Goal: Information Seeking & Learning: Understand process/instructions

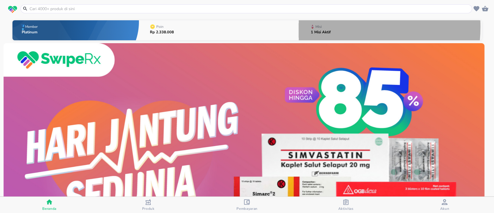
click at [325, 27] on div "Misi" at bounding box center [322, 26] width 22 height 7
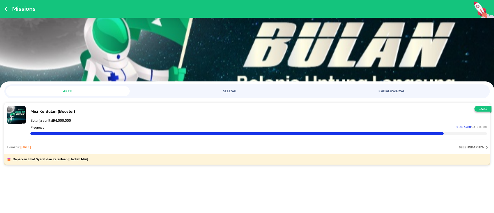
click at [473, 145] on p "selengkapnya" at bounding box center [470, 147] width 25 height 4
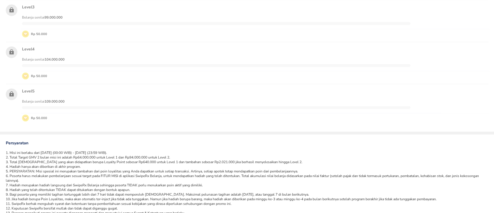
scroll to position [227, 0]
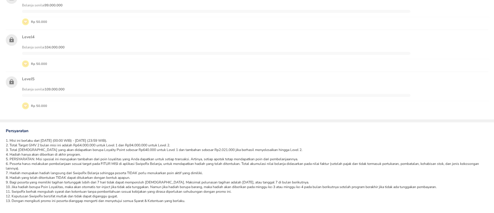
click at [38, 145] on li "2. Total Target GMV 2 bulan misi ini adalah Rp64.000.000 untuk Level 1 dan Rp94…" at bounding box center [247, 145] width 482 height 5
drag, startPoint x: 38, startPoint y: 145, endPoint x: 45, endPoint y: 145, distance: 6.1
click at [44, 145] on li "2. Total Target GMV 2 bulan misi ini adalah Rp64.000.000 untuk Level 1 dan Rp94…" at bounding box center [247, 145] width 482 height 5
click at [78, 146] on ul "1. Misi ini berlaku dari 1 Juli 2025 (00:00 WIB) - 30 September 2025 (23:59 WIB…" at bounding box center [247, 170] width 482 height 65
click at [88, 158] on li "5. PERSYARATAN: Misi spesial ini merupakan tambahan dari poin loyalitas yang An…" at bounding box center [247, 158] width 482 height 5
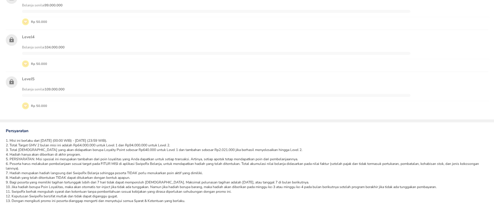
click at [88, 158] on li "5. PERSYARATAN: Misi spesial ini merupakan tambahan dari poin loyalitas yang An…" at bounding box center [247, 158] width 482 height 5
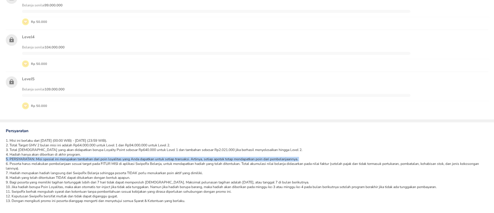
click at [88, 158] on li "5. PERSYARATAN: Misi spesial ini merupakan tambahan dari poin loyalitas yang An…" at bounding box center [247, 158] width 482 height 5
click at [76, 149] on li "3. Total Hadiah yang akan didapatkan berupa Loyalty Point sebesar Rp640.000 unt…" at bounding box center [247, 149] width 482 height 5
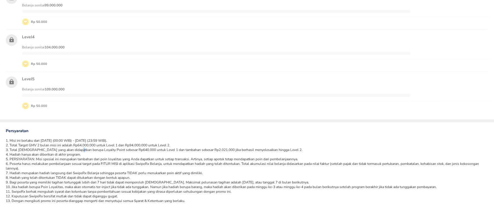
click at [76, 149] on li "3. Total Hadiah yang akan didapatkan berupa Loyalty Point sebesar Rp640.000 unt…" at bounding box center [247, 149] width 482 height 5
click at [54, 147] on li "3. Total Hadiah yang akan didapatkan berupa Loyalty Point sebesar Rp640.000 unt…" at bounding box center [247, 149] width 482 height 5
click at [44, 146] on li "2. Total Target GMV 2 bulan misi ini adalah Rp64.000.000 untuk Level 1 dan Rp94…" at bounding box center [247, 145] width 482 height 5
click at [38, 149] on li "3. Total Hadiah yang akan didapatkan berupa Loyalty Point sebesar Rp640.000 unt…" at bounding box center [247, 149] width 482 height 5
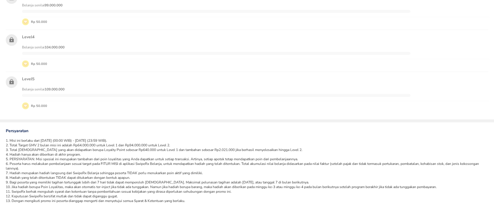
click at [36, 144] on li "2. Total Target GMV 2 bulan misi ini adalah Rp64.000.000 untuk Level 1 dan Rp94…" at bounding box center [247, 145] width 482 height 5
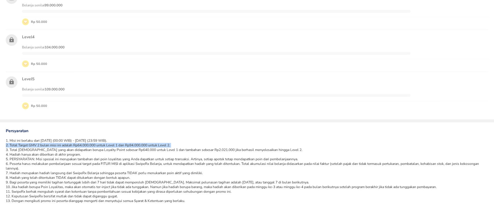
drag, startPoint x: 36, startPoint y: 144, endPoint x: 43, endPoint y: 144, distance: 6.7
click at [43, 144] on li "2. Total Target GMV 2 bulan misi ini adalah Rp64.000.000 untuk Level 1 dan Rp94…" at bounding box center [247, 145] width 482 height 5
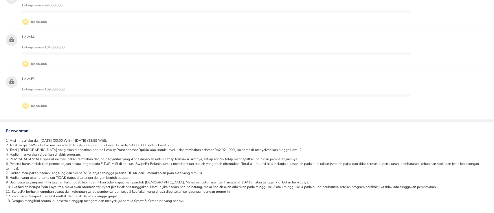
click at [53, 152] on li "4. Hadiah hanya akan diberikan di akhir program." at bounding box center [247, 154] width 482 height 5
click at [38, 144] on li "2. Total Target GMV 2 bulan misi ini adalah Rp64.000.000 untuk Level 1 dan Rp94…" at bounding box center [247, 145] width 482 height 5
click at [60, 158] on li "5. PERSYARATAN: Misi spesial ini merupakan tambahan dari poin loyalitas yang An…" at bounding box center [247, 158] width 482 height 5
drag, startPoint x: 39, startPoint y: 144, endPoint x: 50, endPoint y: 143, distance: 11.0
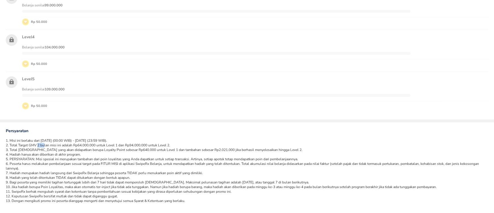
click at [49, 143] on li "2. Total Target GMV 2 bulan misi ini adalah Rp64.000.000 untuk Level 1 dan Rp94…" at bounding box center [247, 145] width 482 height 5
drag, startPoint x: 62, startPoint y: 143, endPoint x: 86, endPoint y: 144, distance: 23.7
click at [86, 144] on li "2. Total Target GMV 2 bulan misi ini adalah Rp64.000.000 untuk Level 1 dan Rp94…" at bounding box center [247, 145] width 482 height 5
click at [98, 158] on li "5. PERSYARATAN: Misi spesial ini merupakan tambahan dari poin loyalitas yang An…" at bounding box center [247, 158] width 482 height 5
click at [93, 152] on li "4. Hadiah hanya akan diberikan di akhir program." at bounding box center [247, 154] width 482 height 5
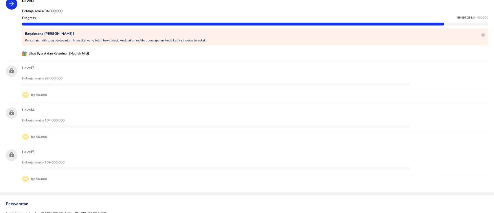
scroll to position [111, 0]
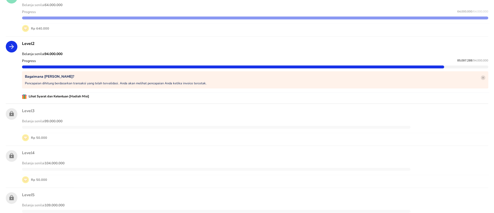
click at [79, 105] on div "Level 3 Belanja senilai 99.000.000 Rp 50.000" at bounding box center [255, 124] width 473 height 40
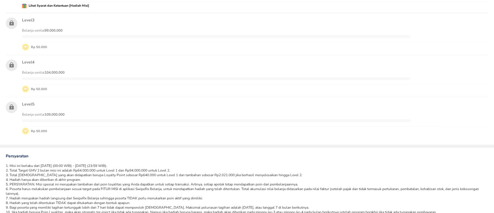
scroll to position [227, 0]
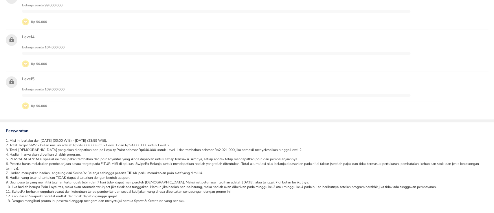
click at [184, 134] on div "Persyaratan 1. Misi ini berlaku dari 1 Juli 2025 (00:00 WIB) - 30 September 202…" at bounding box center [247, 167] width 494 height 91
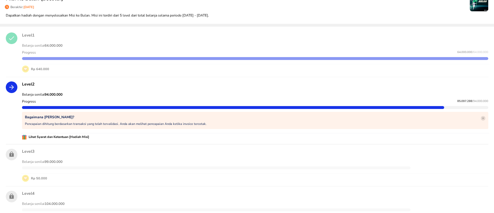
scroll to position [77, 0]
